Goal: Information Seeking & Learning: Find specific page/section

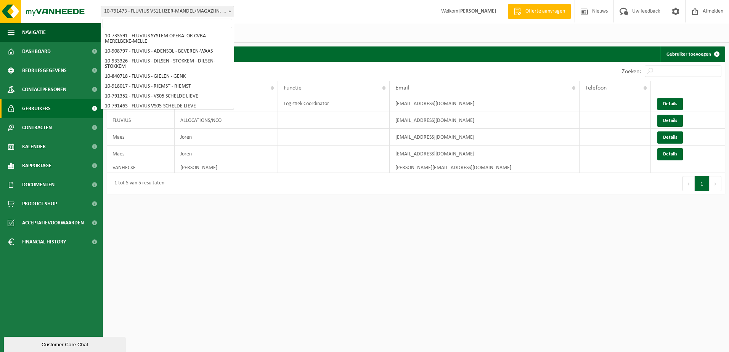
click at [227, 8] on span at bounding box center [230, 11] width 8 height 10
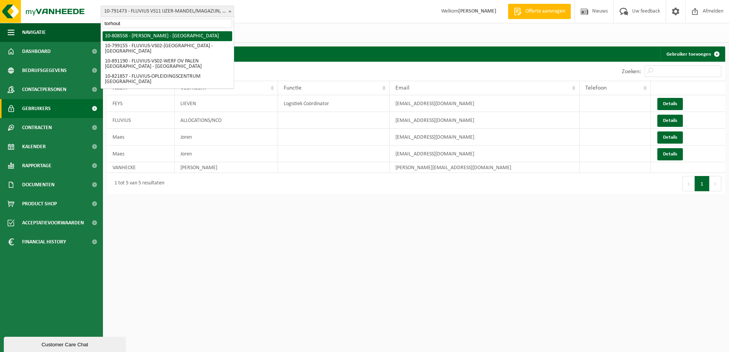
type input "torhout"
select select "35442"
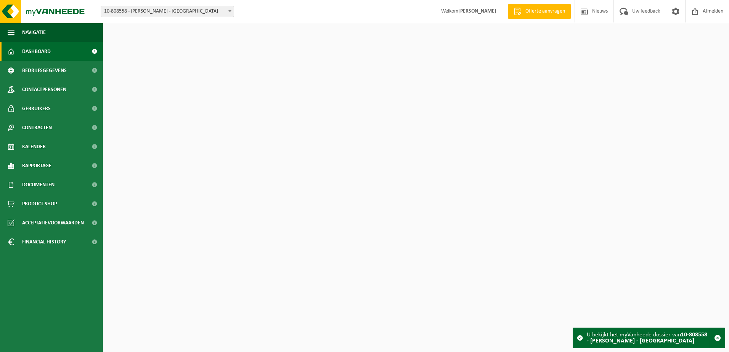
click at [30, 149] on span "Kalender" at bounding box center [34, 146] width 24 height 19
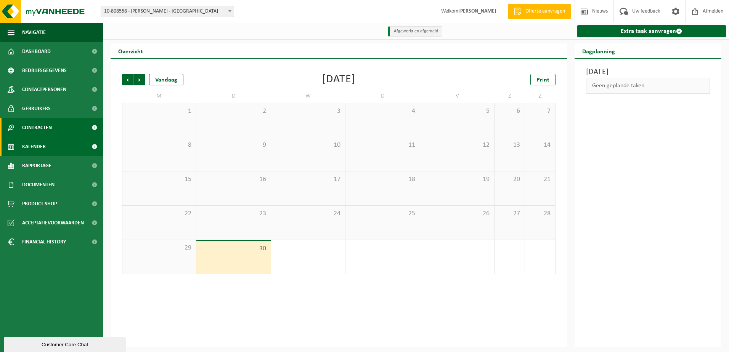
click at [44, 127] on span "Contracten" at bounding box center [37, 127] width 30 height 19
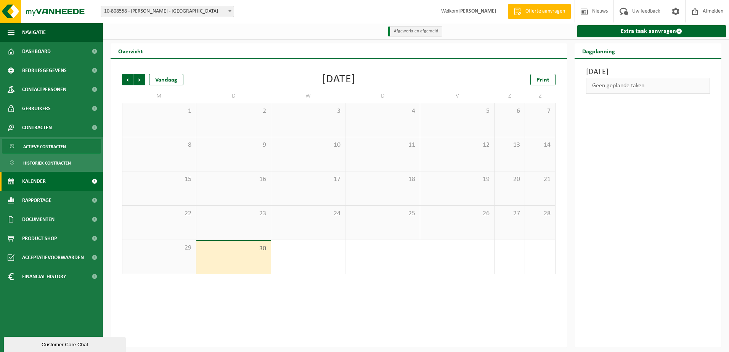
click at [38, 147] on span "Actieve contracten" at bounding box center [44, 146] width 43 height 14
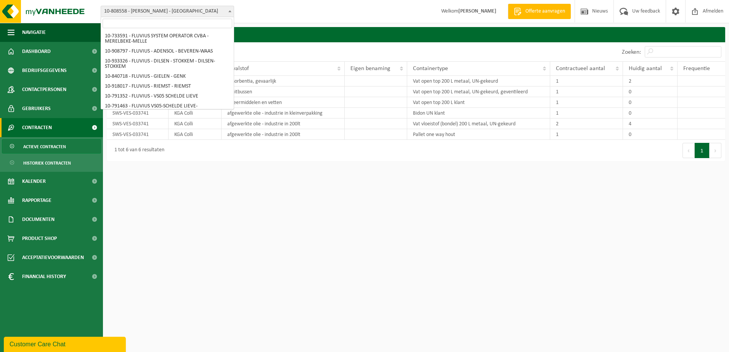
click at [226, 11] on span at bounding box center [230, 11] width 8 height 10
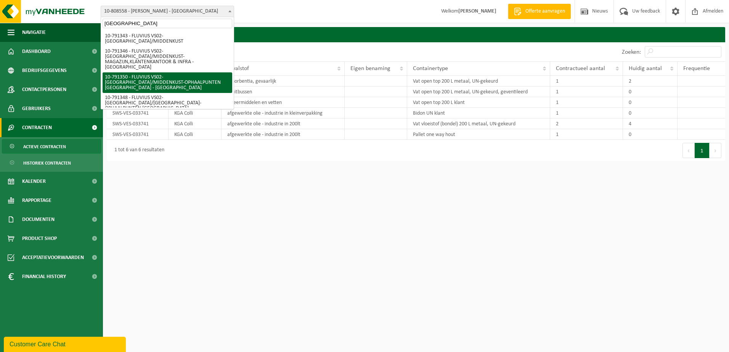
type input "brugge"
select select "30197"
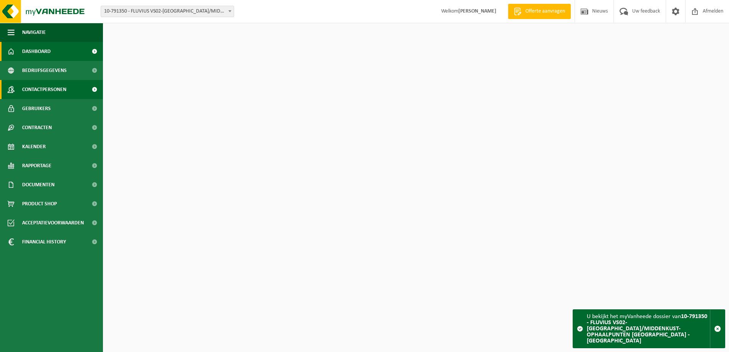
drag, startPoint x: 0, startPoint y: 0, endPoint x: 34, endPoint y: 90, distance: 96.1
click at [34, 90] on span "Contactpersonen" at bounding box center [44, 89] width 44 height 19
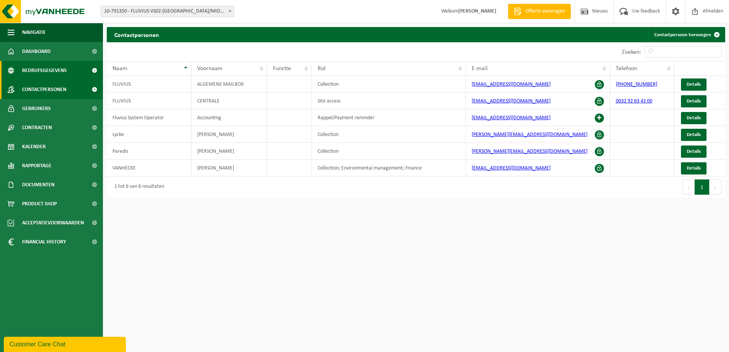
click at [40, 69] on span "Bedrijfsgegevens" at bounding box center [44, 70] width 45 height 19
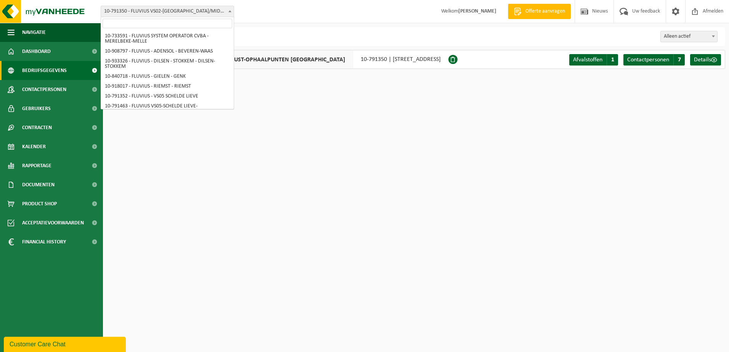
click at [180, 10] on span "10-791350 - FLUVIUS VS02-[GEOGRAPHIC_DATA]/MIDDENKUST-OPHAALPUNTEN [GEOGRAPHIC_…" at bounding box center [167, 11] width 133 height 11
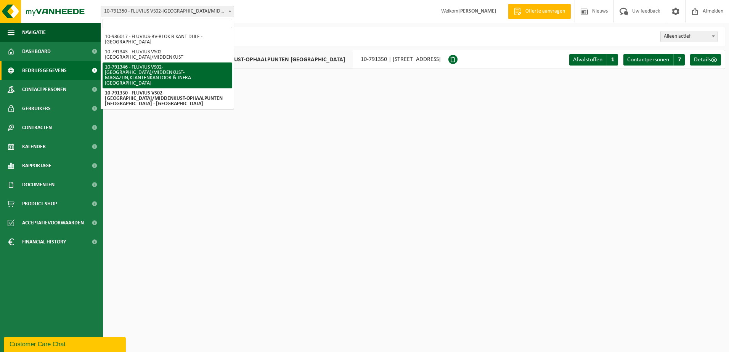
select select "30195"
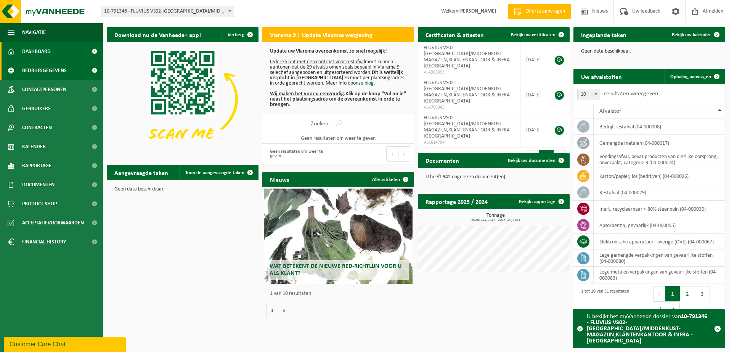
click at [37, 70] on span "Bedrijfsgegevens" at bounding box center [44, 70] width 45 height 19
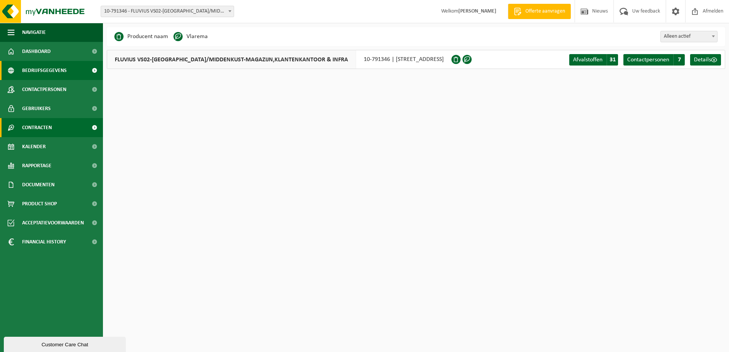
click at [40, 128] on span "Contracten" at bounding box center [37, 127] width 30 height 19
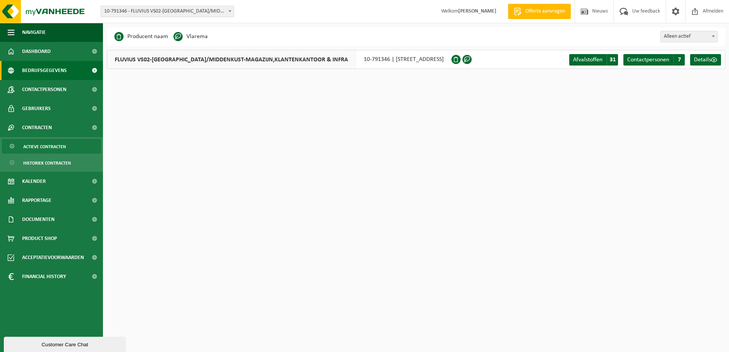
click at [41, 146] on span "Actieve contracten" at bounding box center [44, 146] width 43 height 14
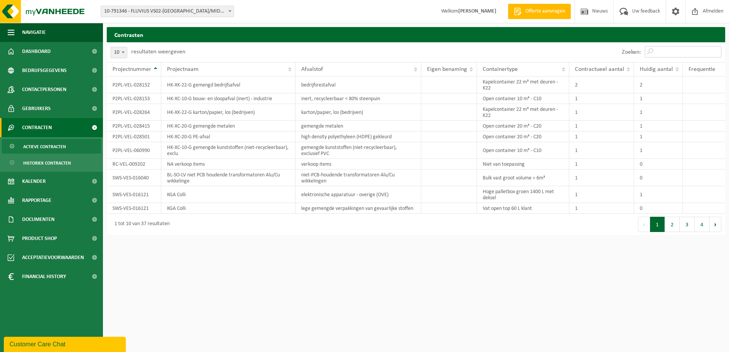
click at [662, 52] on input "Zoeken:" at bounding box center [682, 51] width 77 height 11
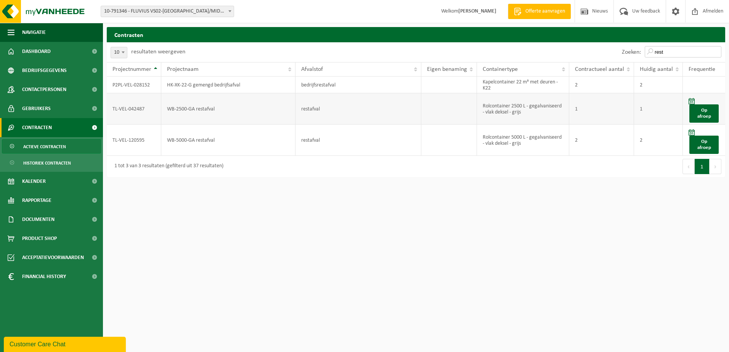
type input "rest"
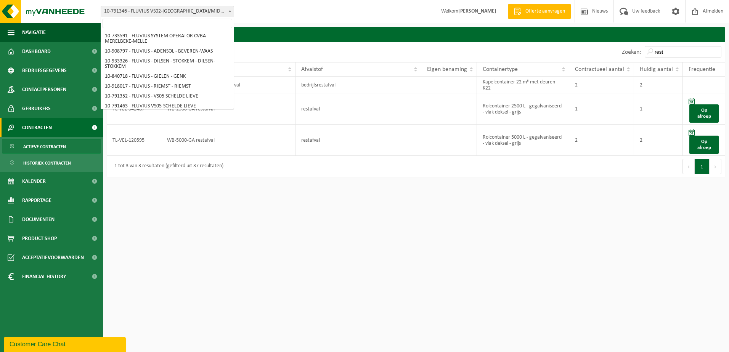
click at [208, 8] on span "10-791346 - FLUVIUS VS02-[GEOGRAPHIC_DATA]/MIDDENKUST-MAGAZIJN,KLANTENKANTOOR &…" at bounding box center [167, 11] width 133 height 11
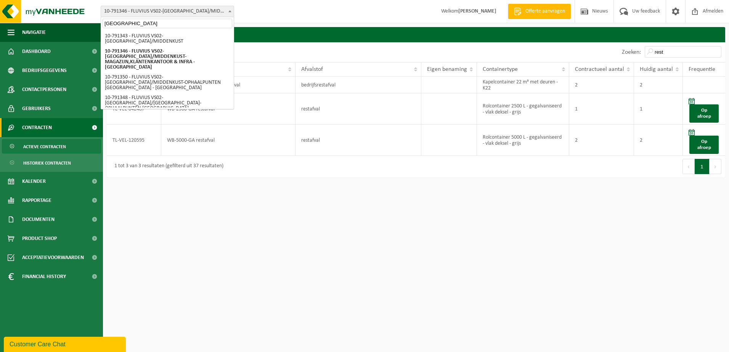
type input "brugge"
select select "156804"
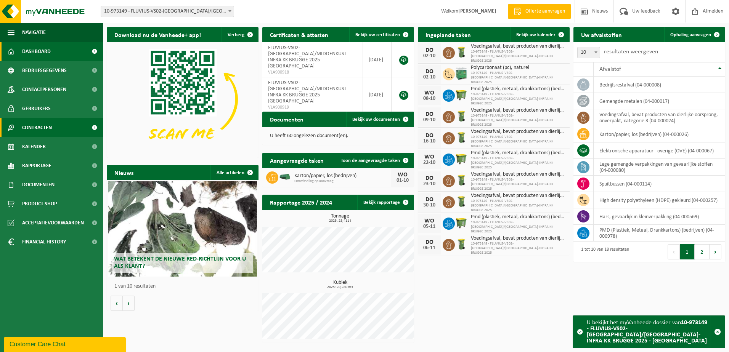
click at [38, 123] on span "Contracten" at bounding box center [37, 127] width 30 height 19
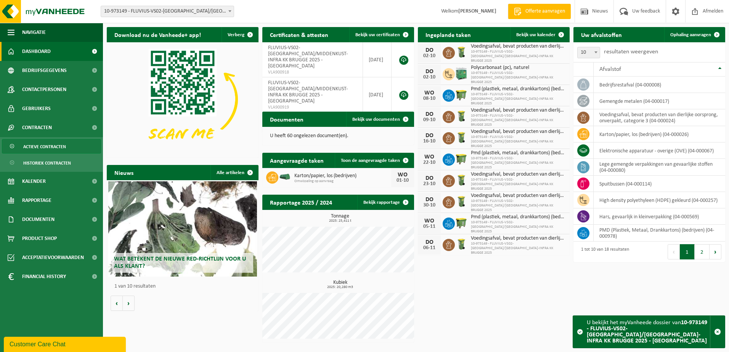
click at [39, 148] on span "Actieve contracten" at bounding box center [44, 146] width 43 height 14
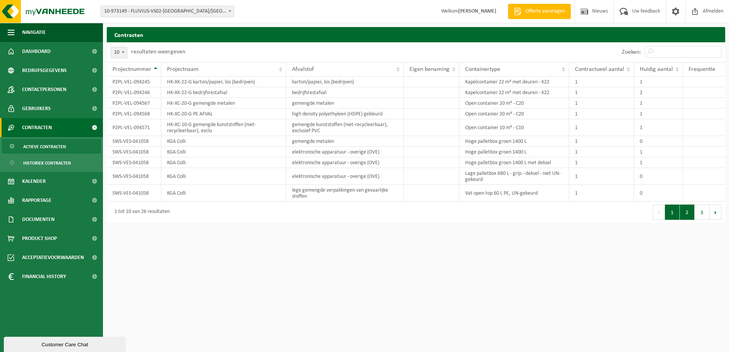
click at [689, 212] on button "2" at bounding box center [687, 212] width 15 height 15
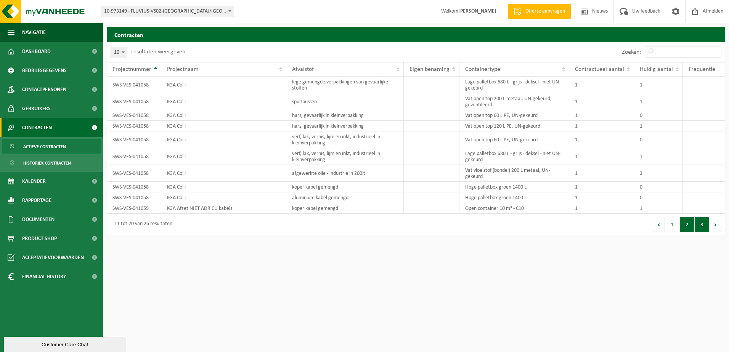
click at [700, 224] on button "3" at bounding box center [701, 224] width 15 height 15
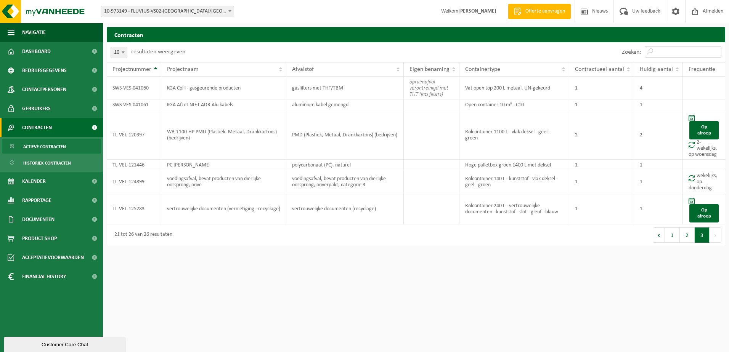
click at [673, 51] on input "Zoeken:" at bounding box center [682, 51] width 77 height 11
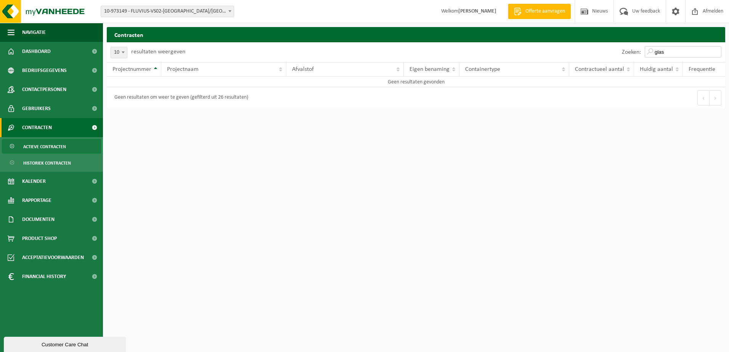
type input "glas"
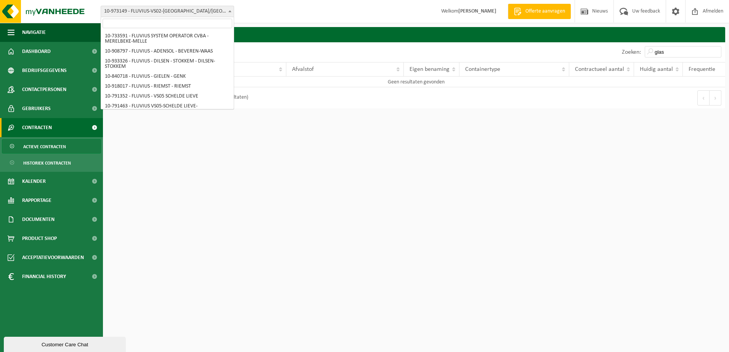
click at [227, 14] on span at bounding box center [230, 11] width 8 height 10
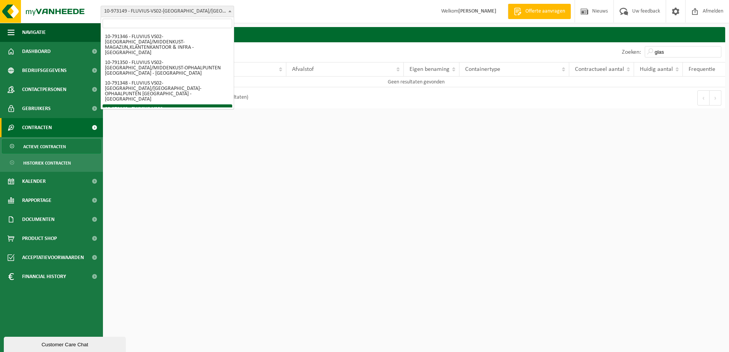
click at [209, 22] on input "search" at bounding box center [168, 24] width 130 height 10
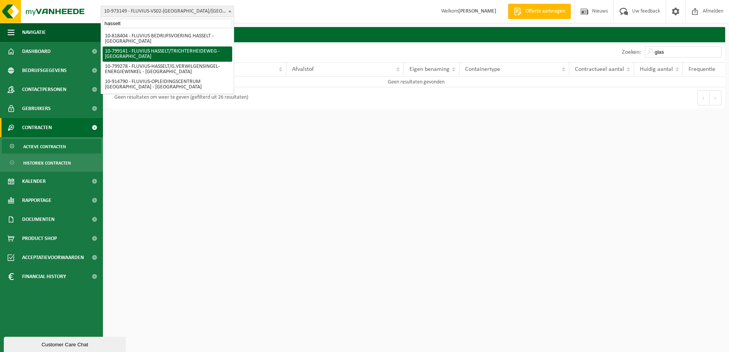
type input "hasselt"
select select "33188"
